Goal: Task Accomplishment & Management: Use online tool/utility

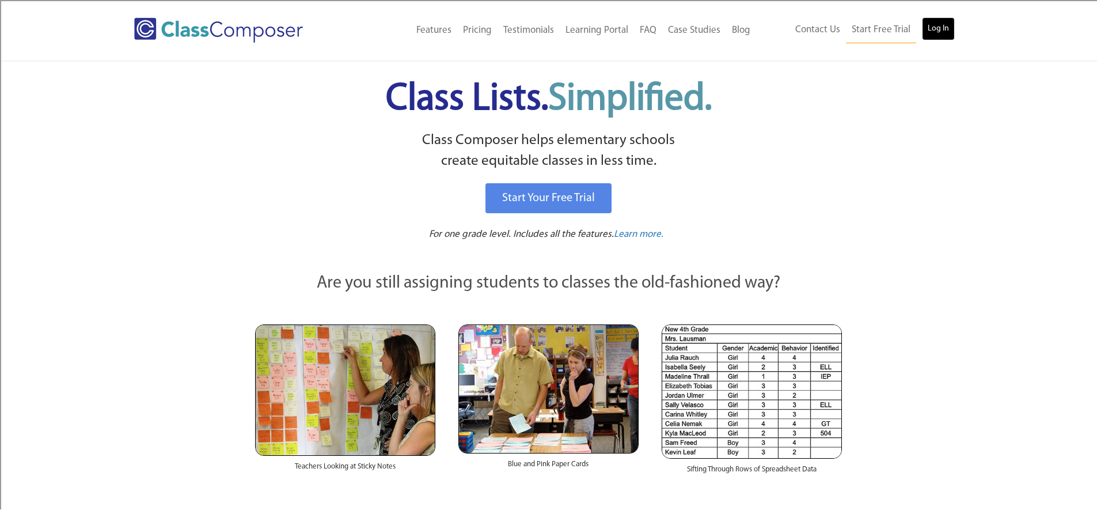
click at [942, 31] on link "Log In" at bounding box center [938, 28] width 33 height 23
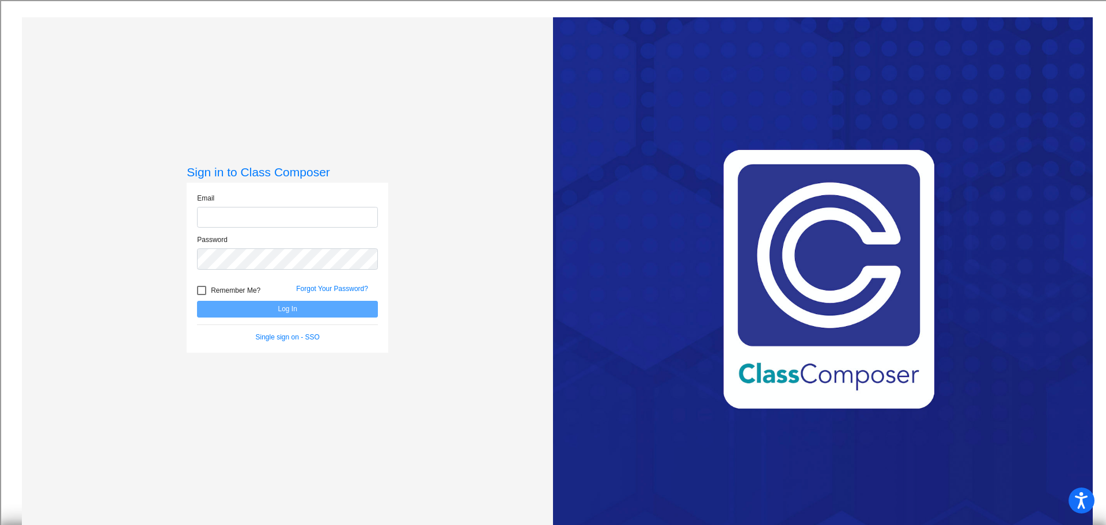
type input "[EMAIL_ADDRESS][DOMAIN_NAME]"
click at [252, 311] on button "Log In" at bounding box center [287, 309] width 181 height 17
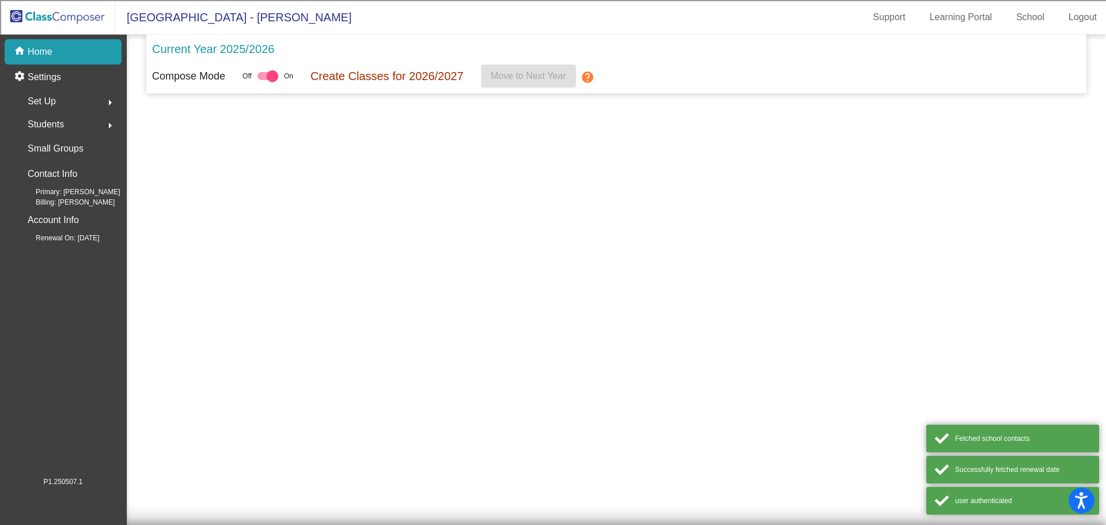
click at [253, 310] on mat-sidenav-content "Current Year 2025/2026 Compose Mode Off On Create Classes for 2026/2027 Move to…" at bounding box center [616, 280] width 979 height 490
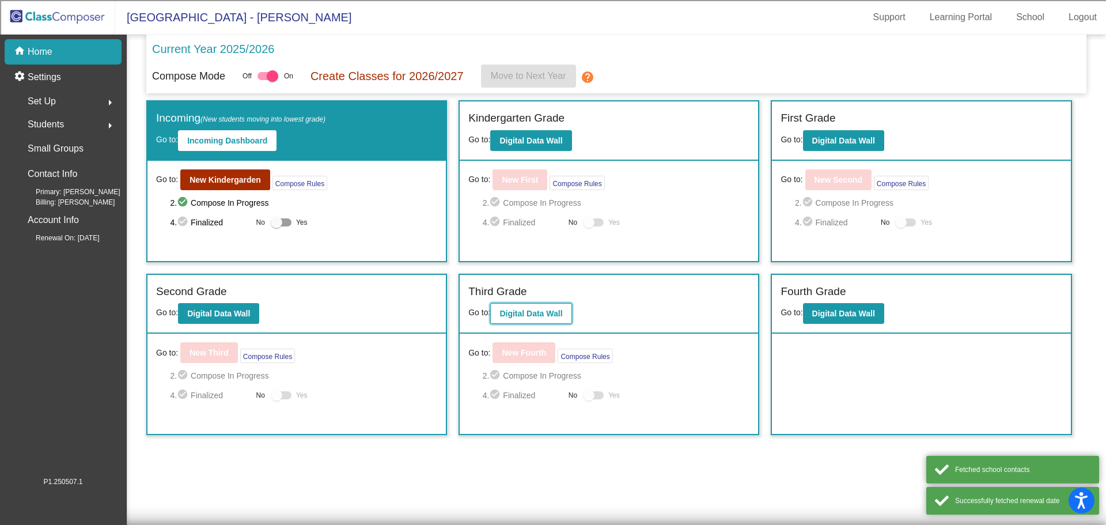
click at [532, 310] on b "Digital Data Wall" at bounding box center [530, 313] width 63 height 9
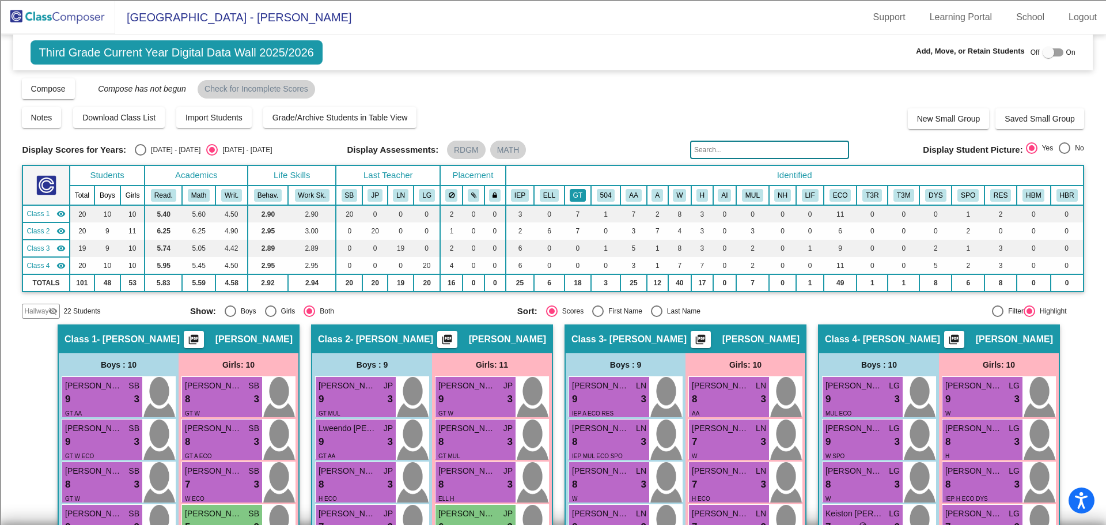
click at [579, 196] on button "GT" at bounding box center [578, 195] width 16 height 13
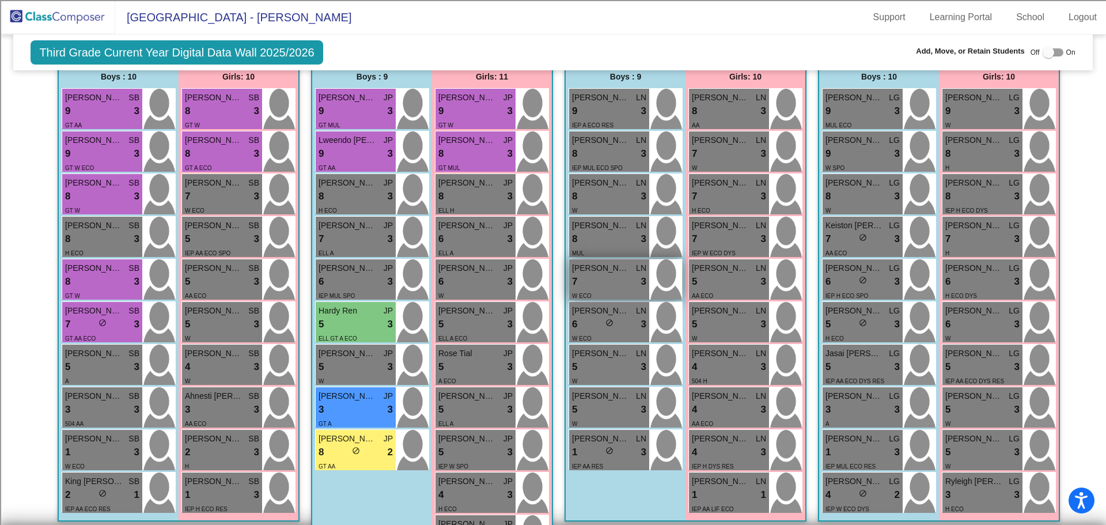
scroll to position [173, 0]
